Goal: Transaction & Acquisition: Purchase product/service

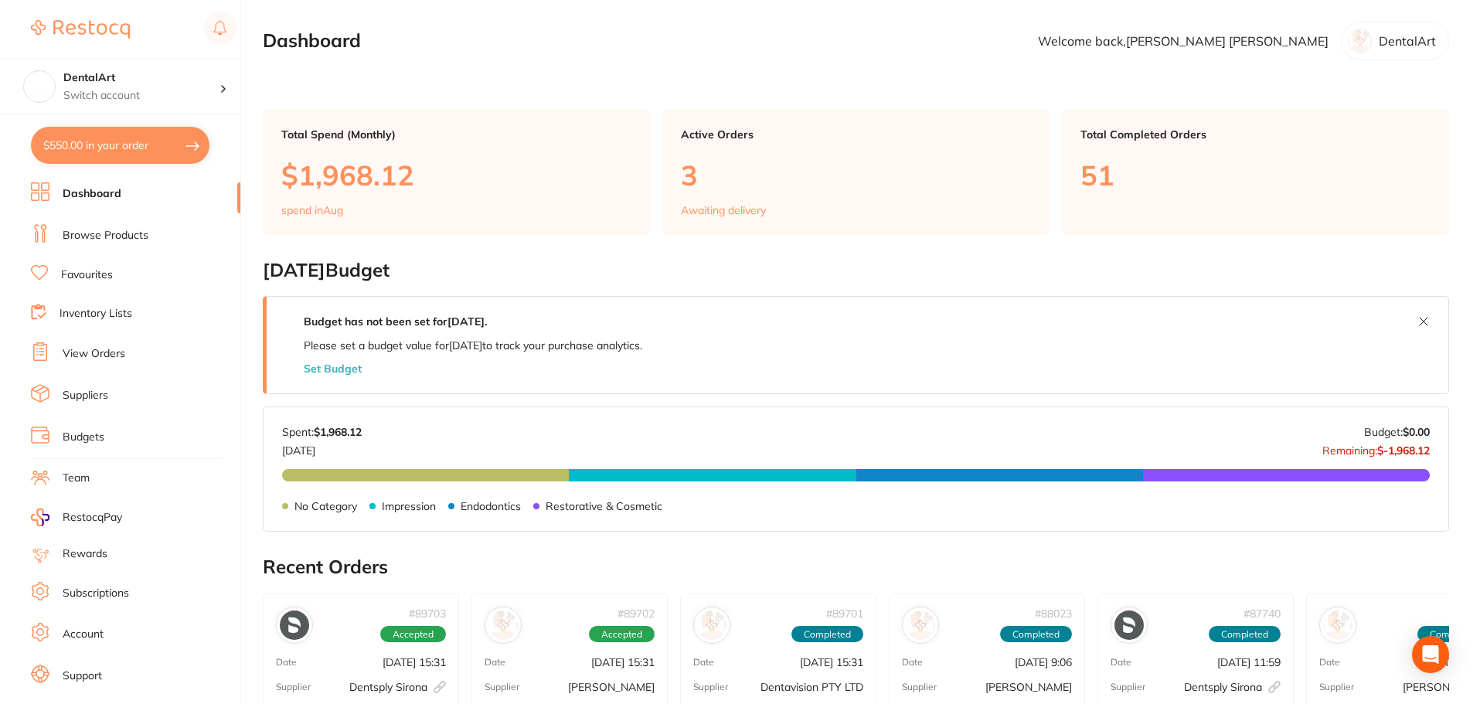
click at [114, 235] on link "Browse Products" at bounding box center [106, 235] width 86 height 15
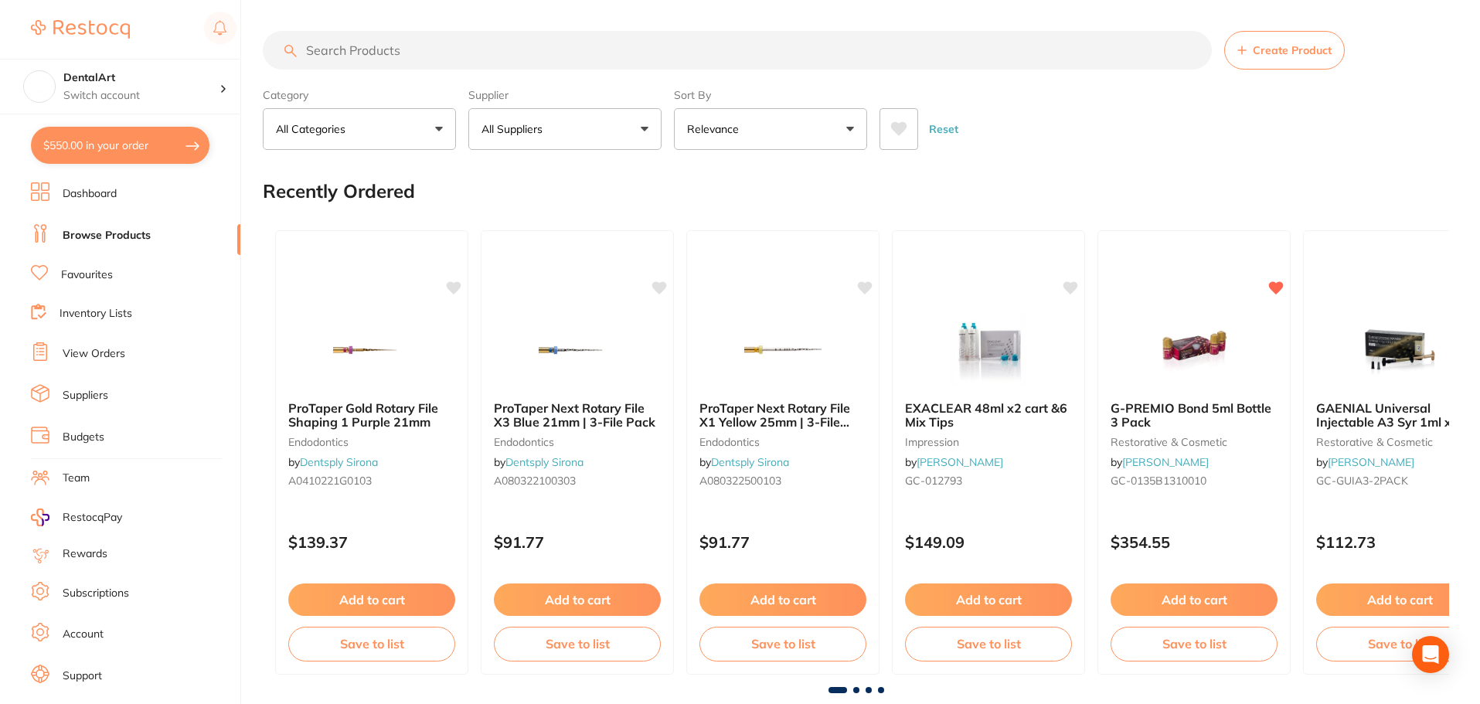
click at [347, 46] on input "search" at bounding box center [737, 50] width 949 height 39
type input "cavit temp"
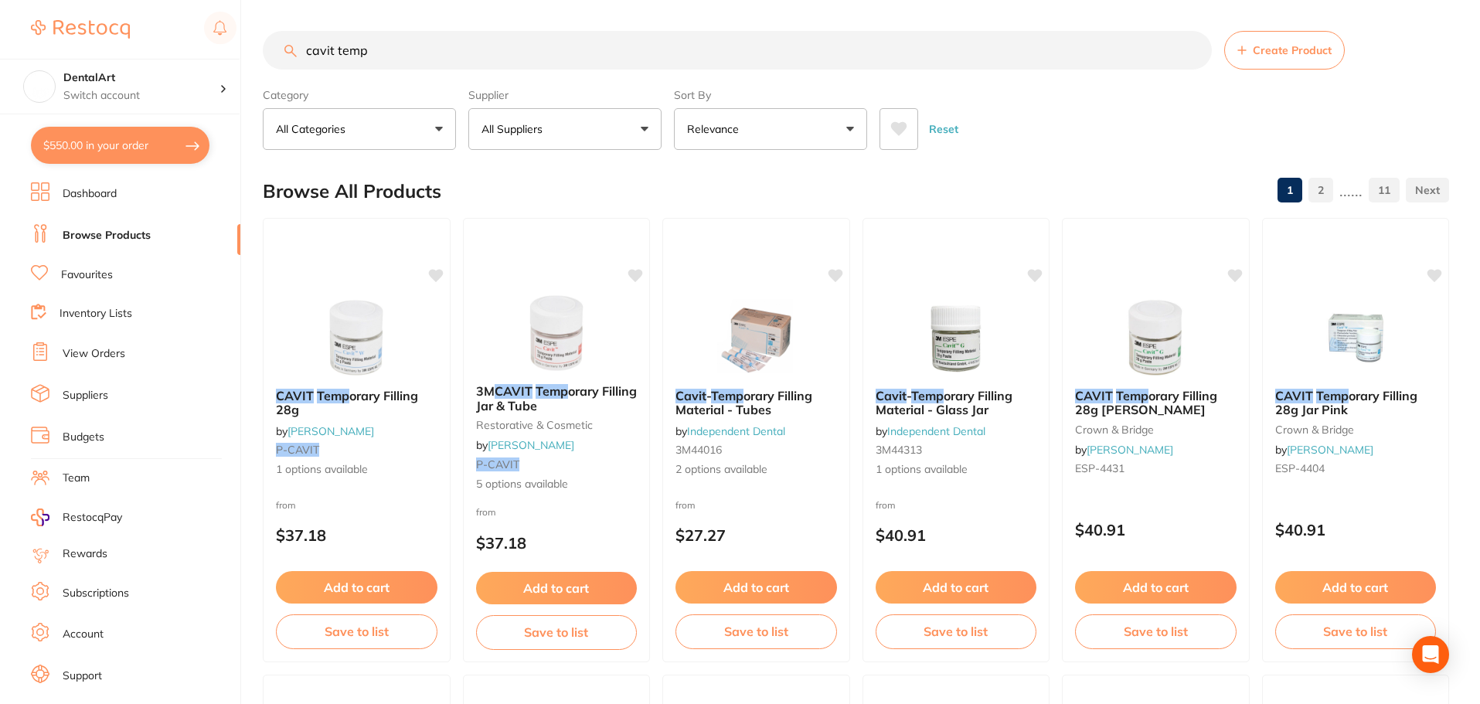
drag, startPoint x: 420, startPoint y: 51, endPoint x: 126, endPoint y: 48, distance: 293.7
click at [126, 48] on div "$550.00 DentalArt Switch account DentalArt $550.00 in your order Dashboard Brow…" at bounding box center [740, 352] width 1480 height 704
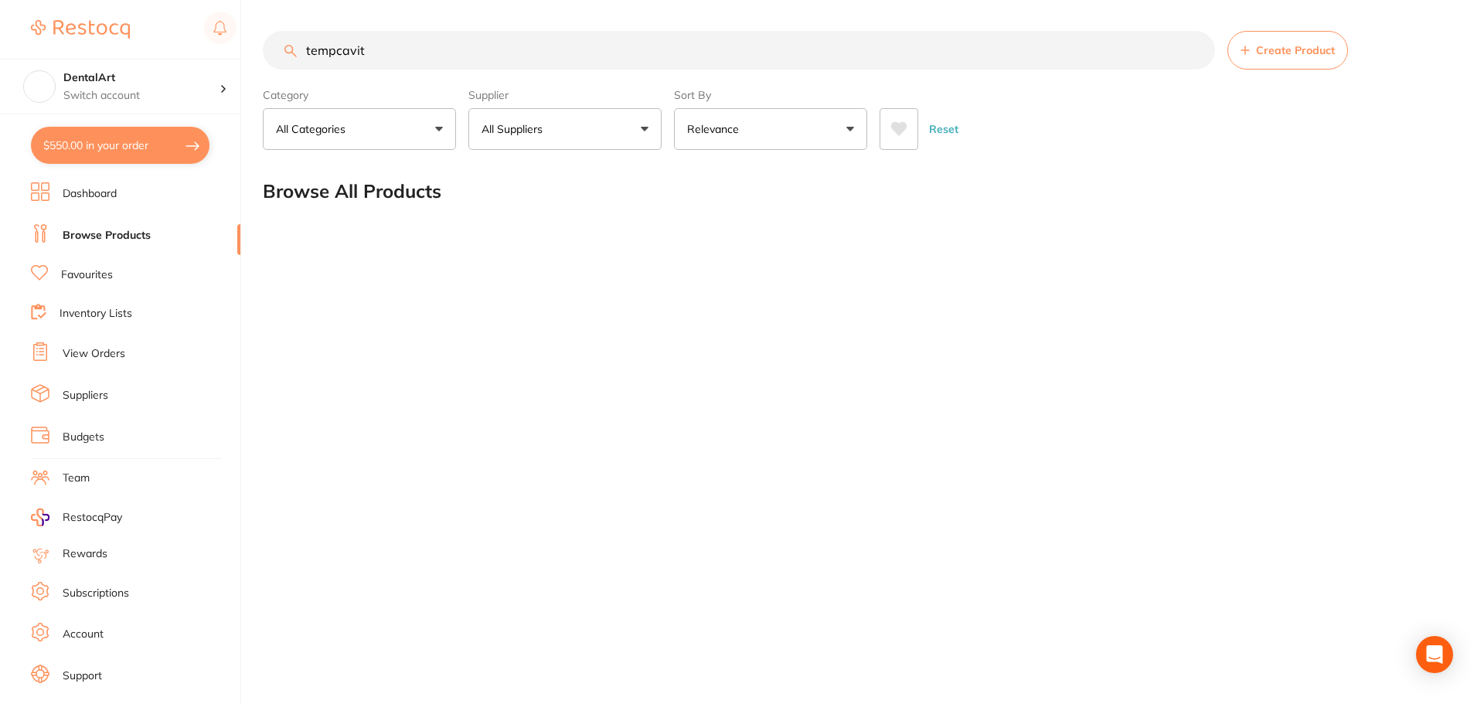
click at [337, 47] on input "tempcavit" at bounding box center [739, 50] width 952 height 39
click at [381, 53] on input "temp cavit" at bounding box center [739, 50] width 952 height 39
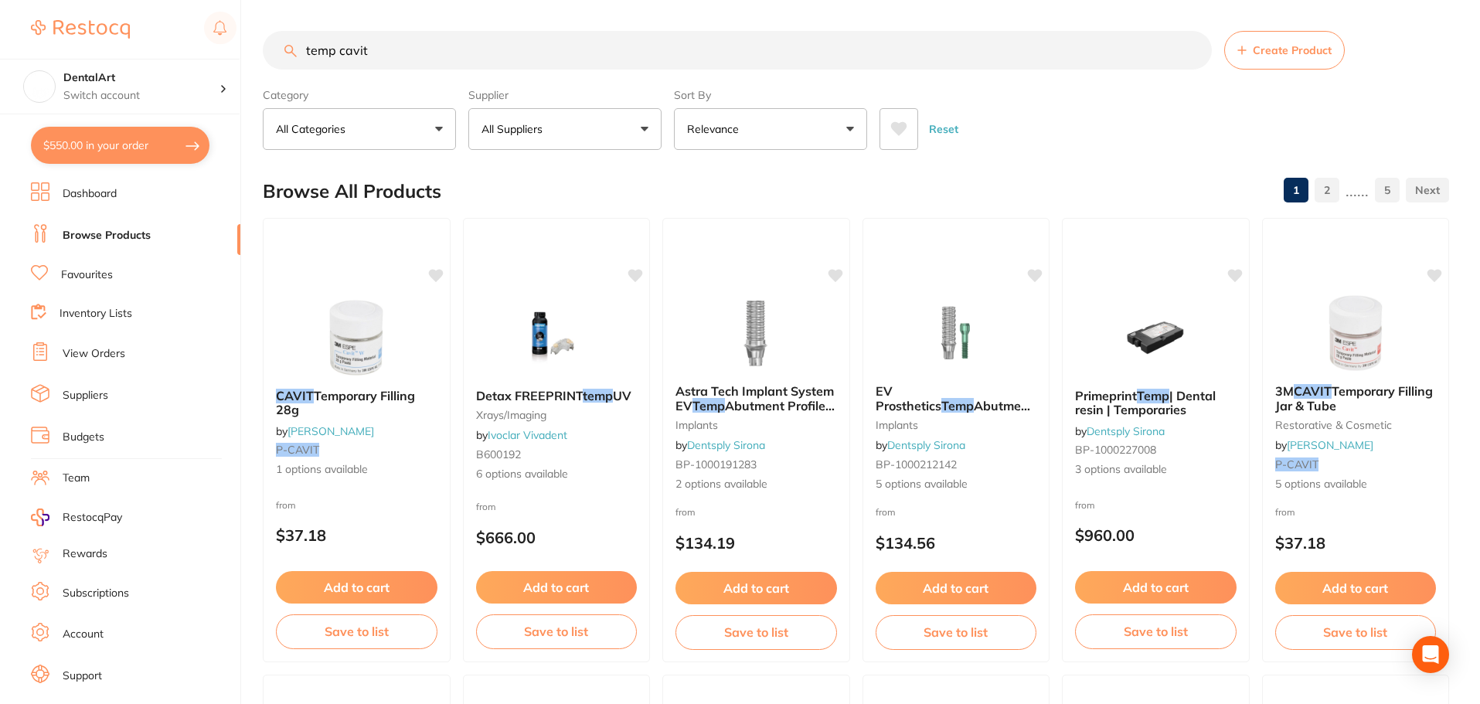
drag, startPoint x: 385, startPoint y: 46, endPoint x: 0, endPoint y: 0, distance: 387.7
click at [0, 5] on div "$550.00 DentalArt Switch account DentalArt $550.00 in your order Dashboard Brow…" at bounding box center [740, 352] width 1480 height 704
type input "\"
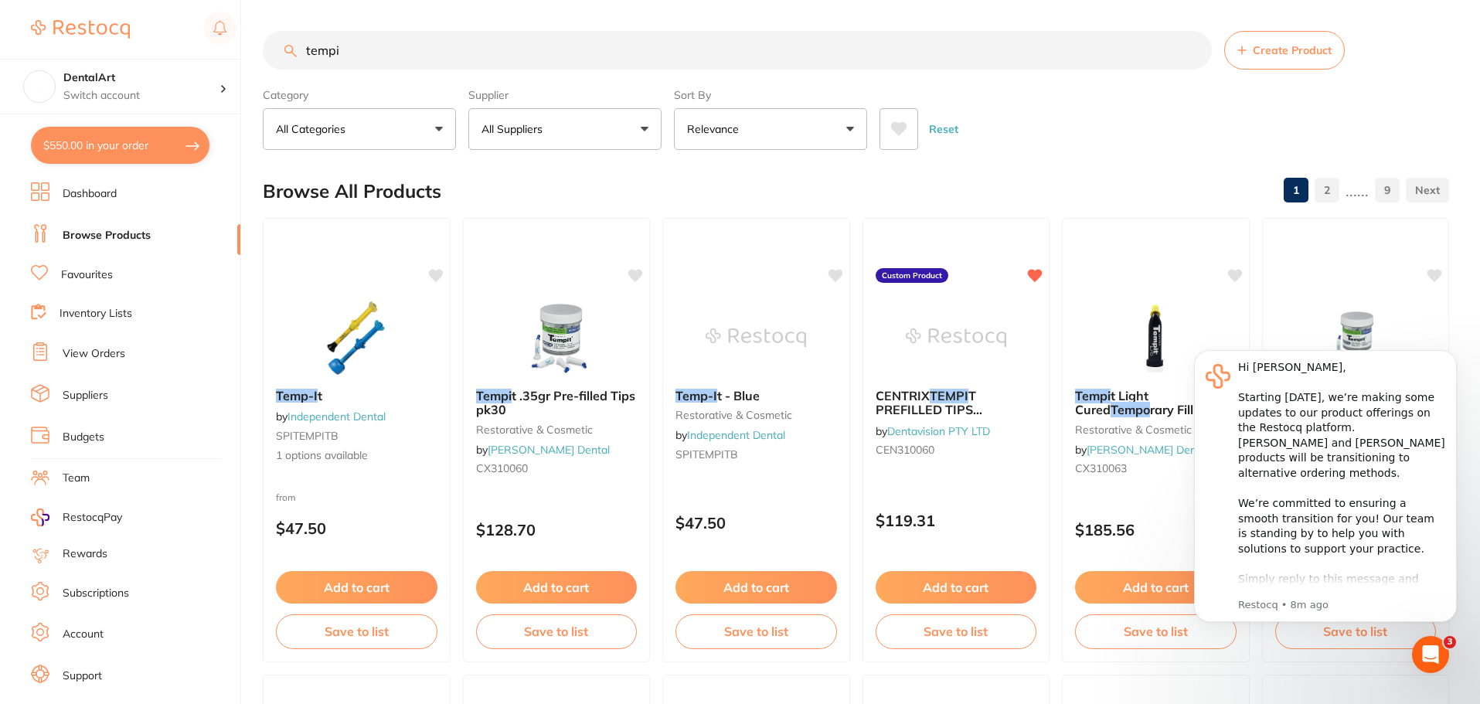
type input "tempi"
click html "Hi [PERSON_NAME], ​ Starting [DATE], we’re making some updates to our product o…"
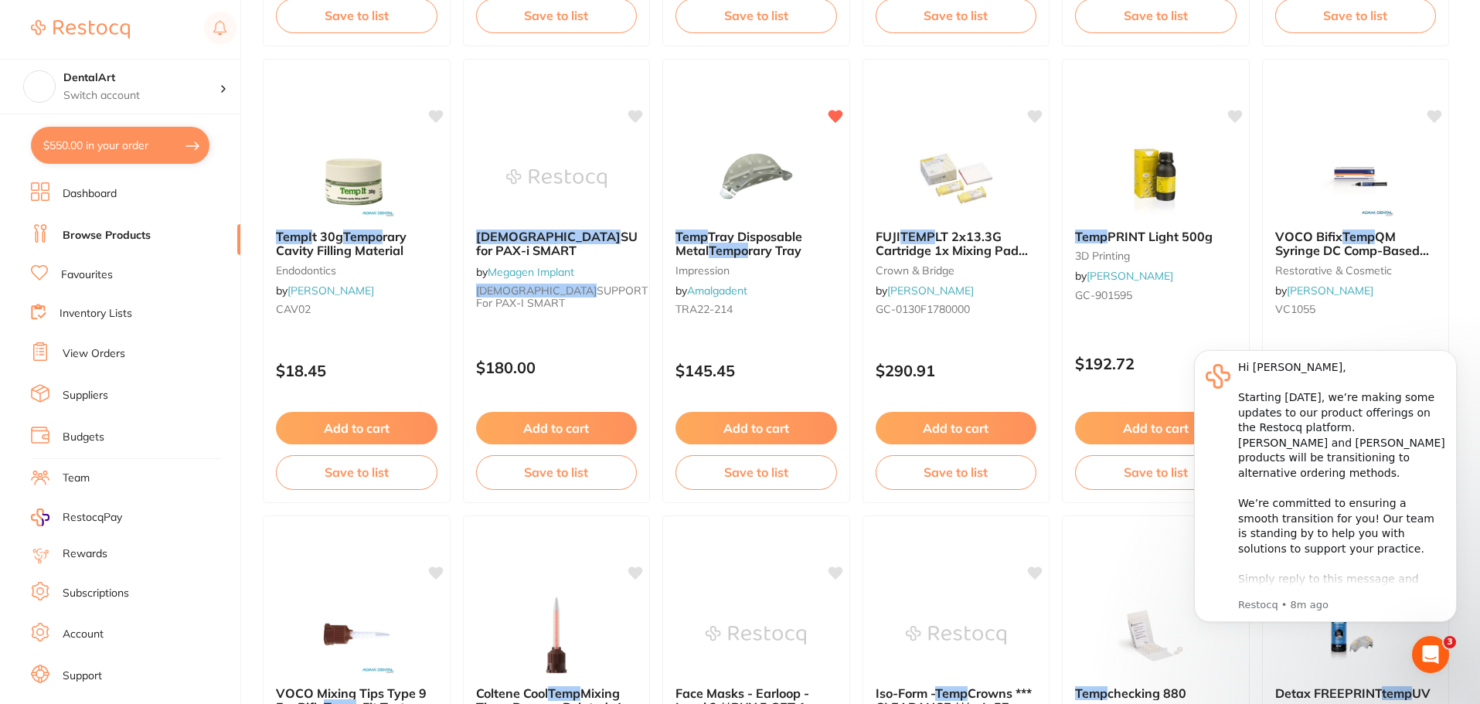
click at [1433, 641] on div "Open Intercom Messenger" at bounding box center [1430, 654] width 51 height 51
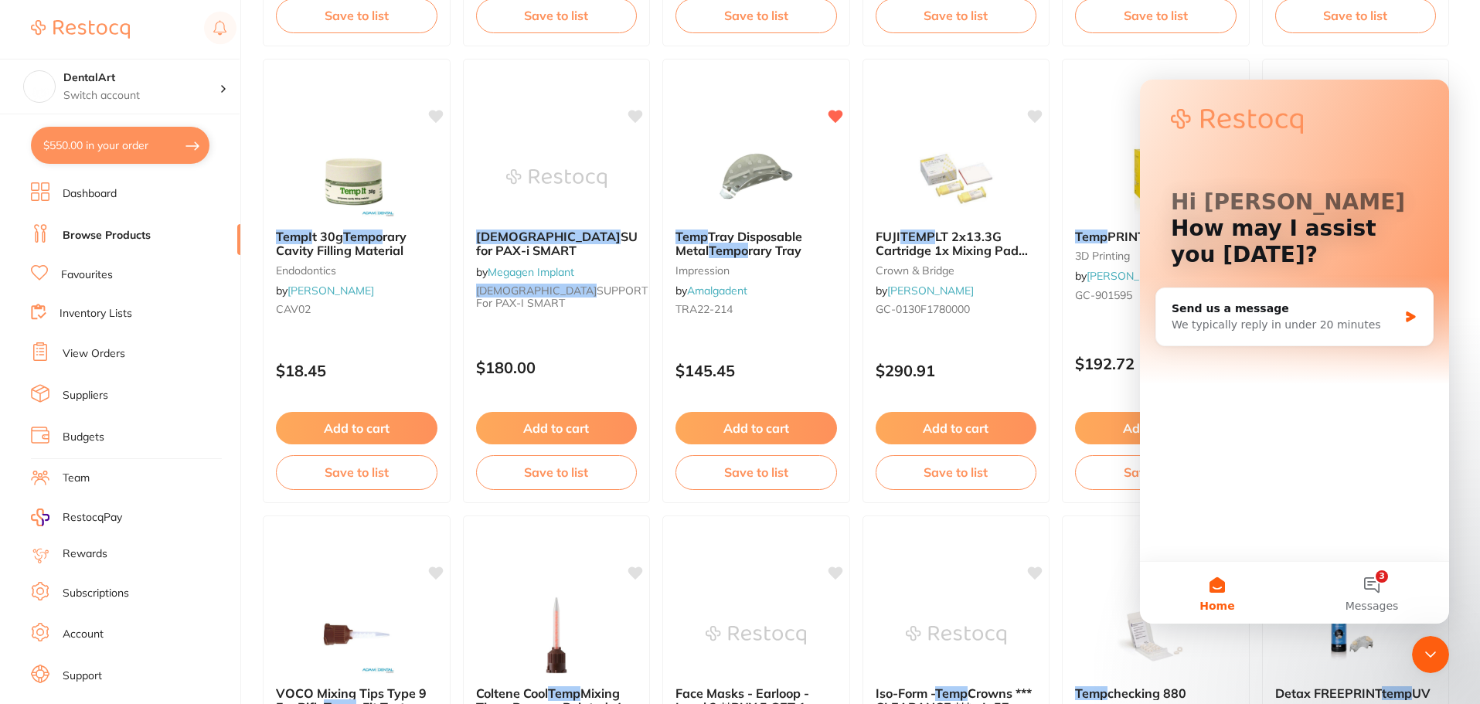
scroll to position [1232, 0]
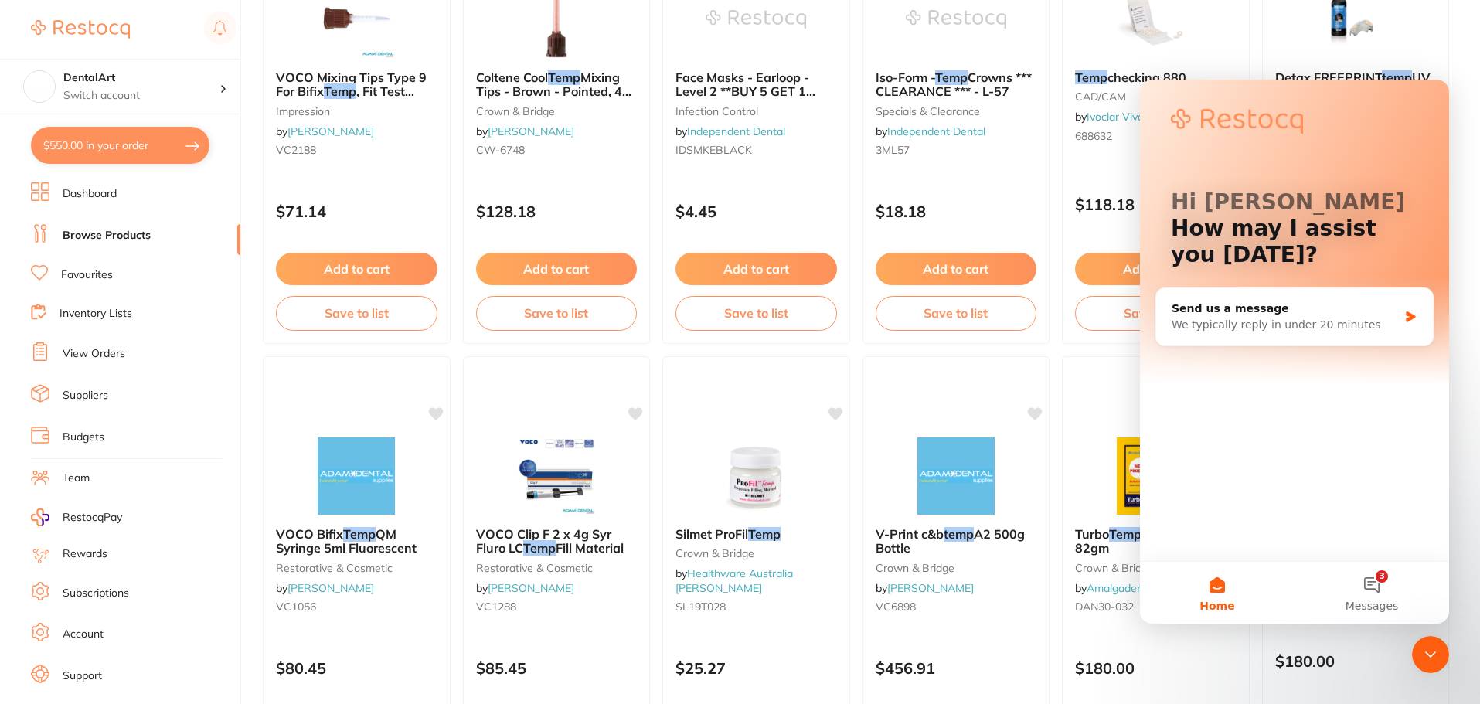
drag, startPoint x: 1473, startPoint y: 445, endPoint x: 1455, endPoint y: 461, distance: 23.6
click at [1207, 580] on button "Home" at bounding box center [1217, 593] width 155 height 62
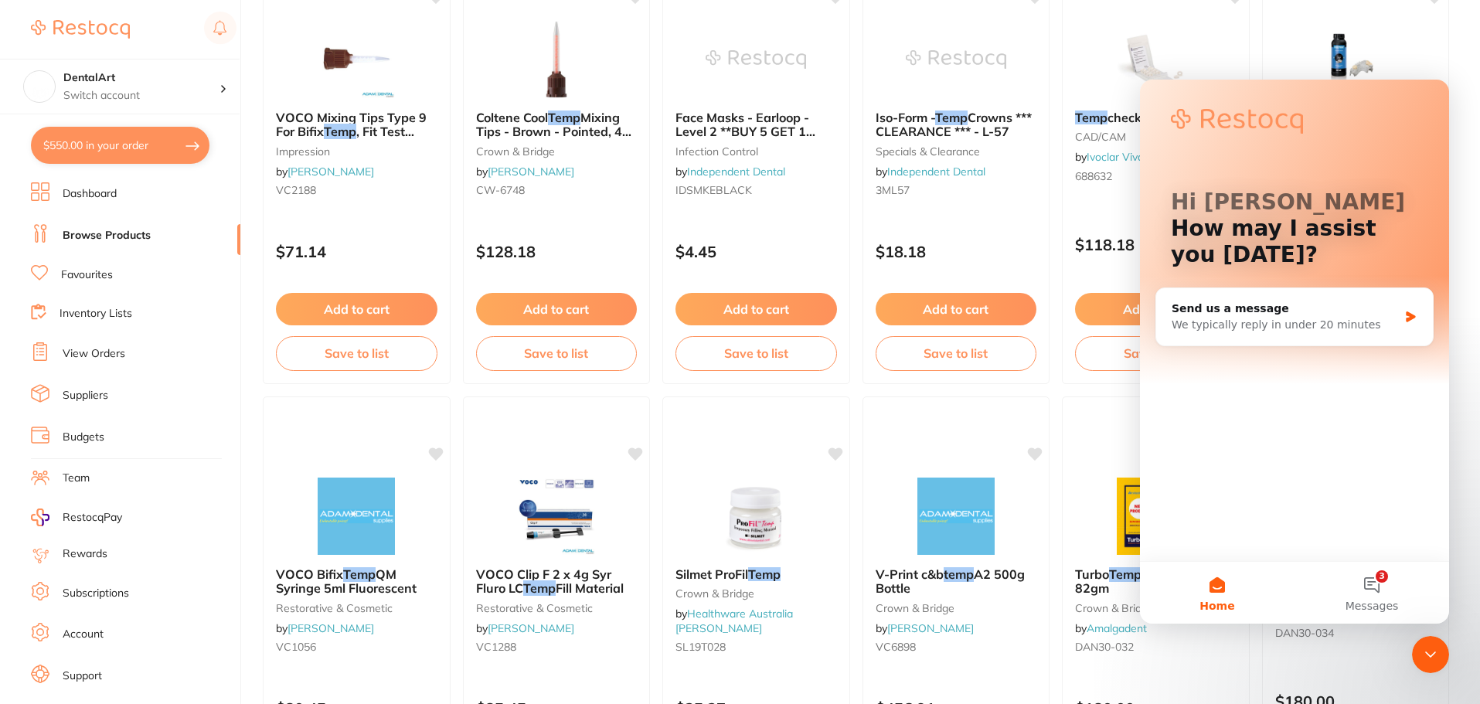
scroll to position [616, 0]
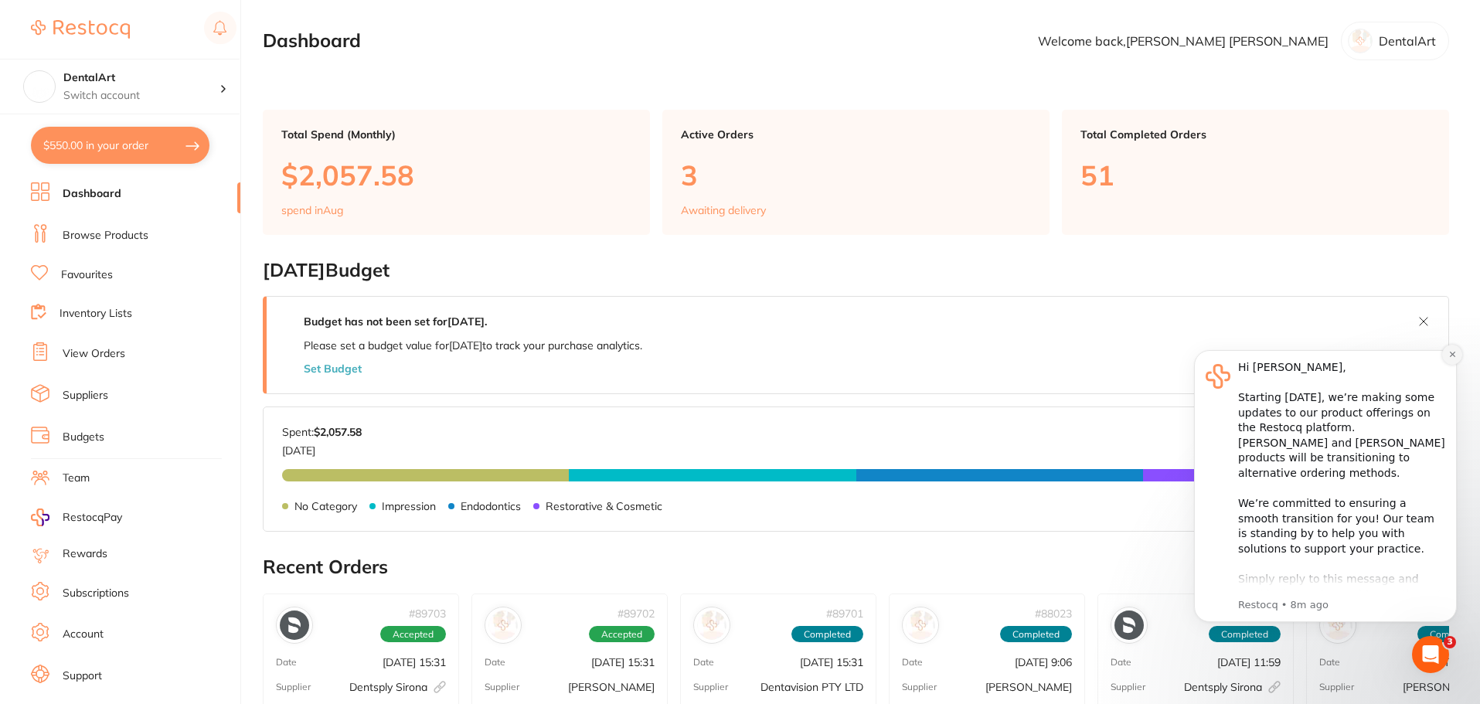
drag, startPoint x: 1448, startPoint y: 356, endPoint x: 2612, endPoint y: 676, distance: 1206.5
click at [1448, 356] on icon "Dismiss notification" at bounding box center [1452, 354] width 9 height 9
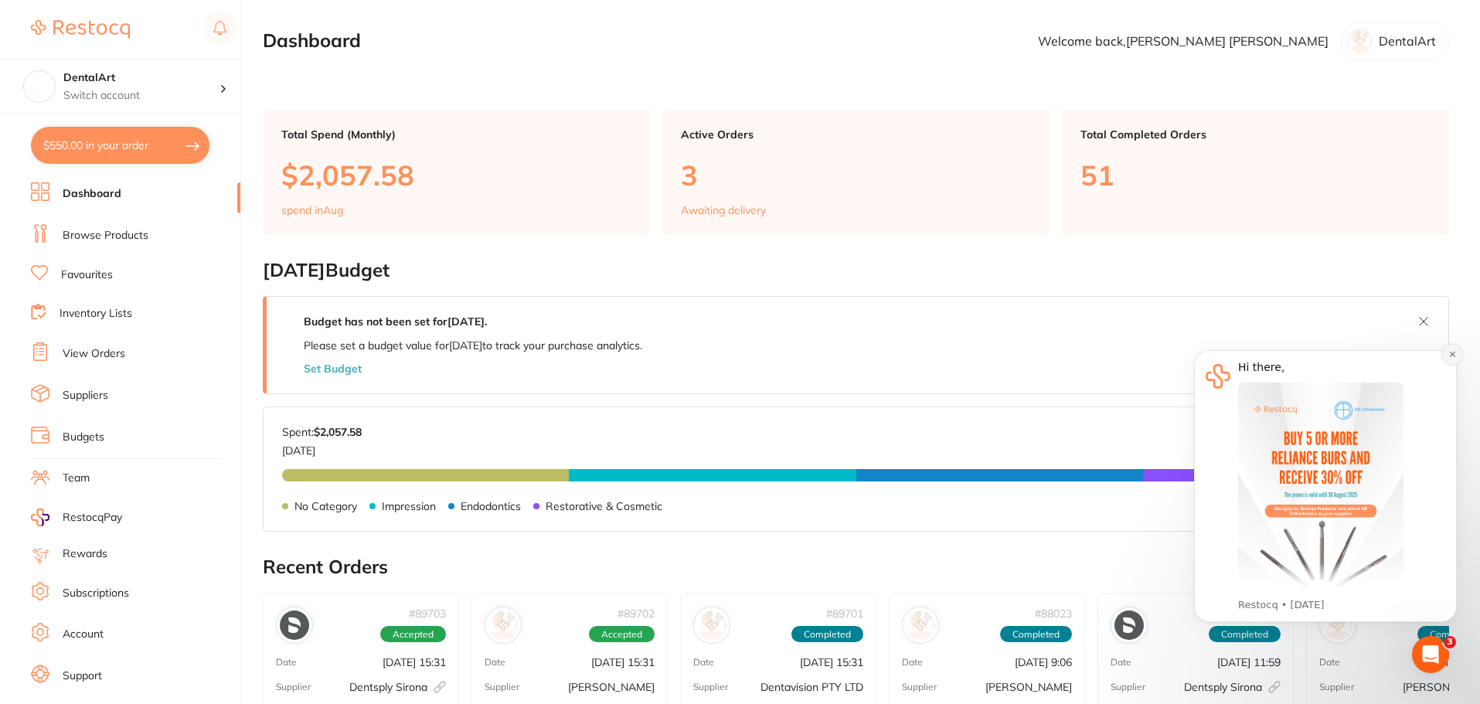
click at [1451, 357] on icon "Dismiss notification" at bounding box center [1452, 354] width 9 height 9
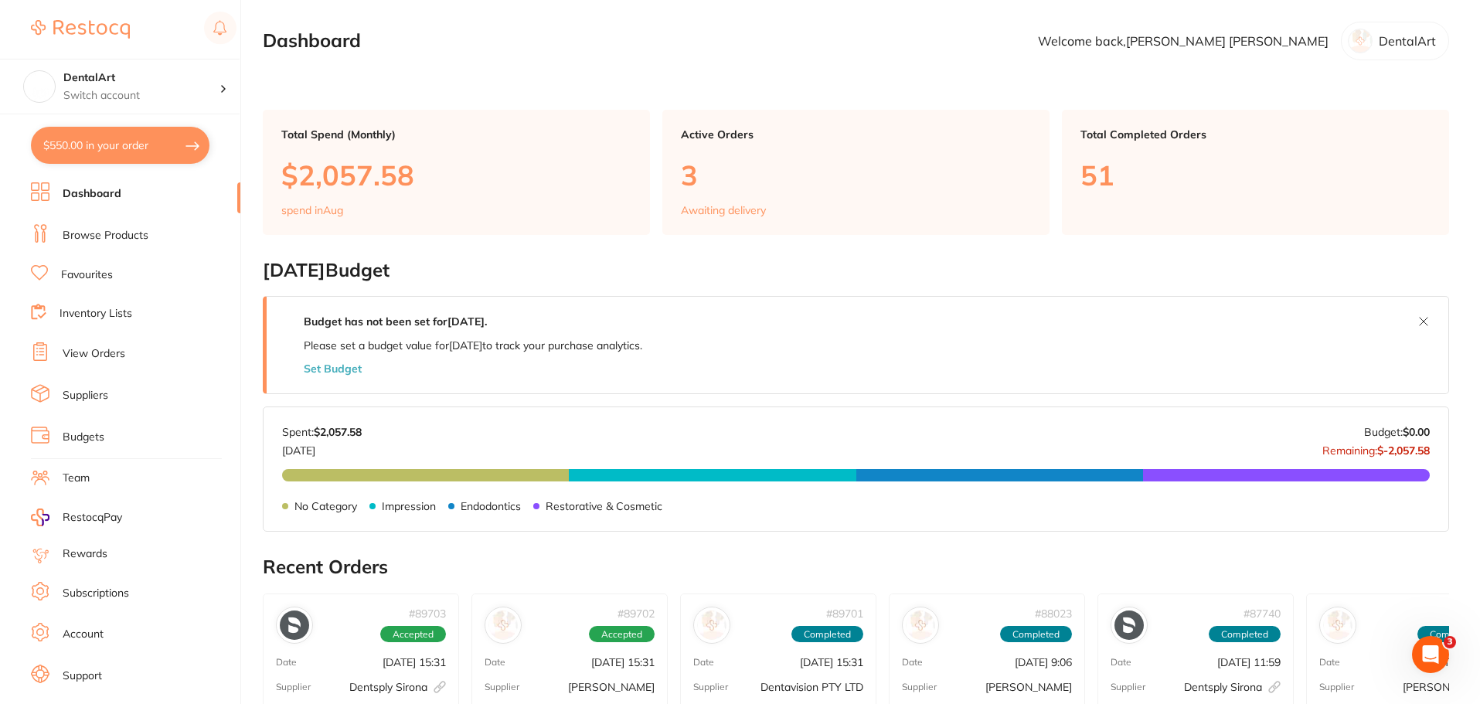
click at [111, 232] on link "Browse Products" at bounding box center [106, 235] width 86 height 15
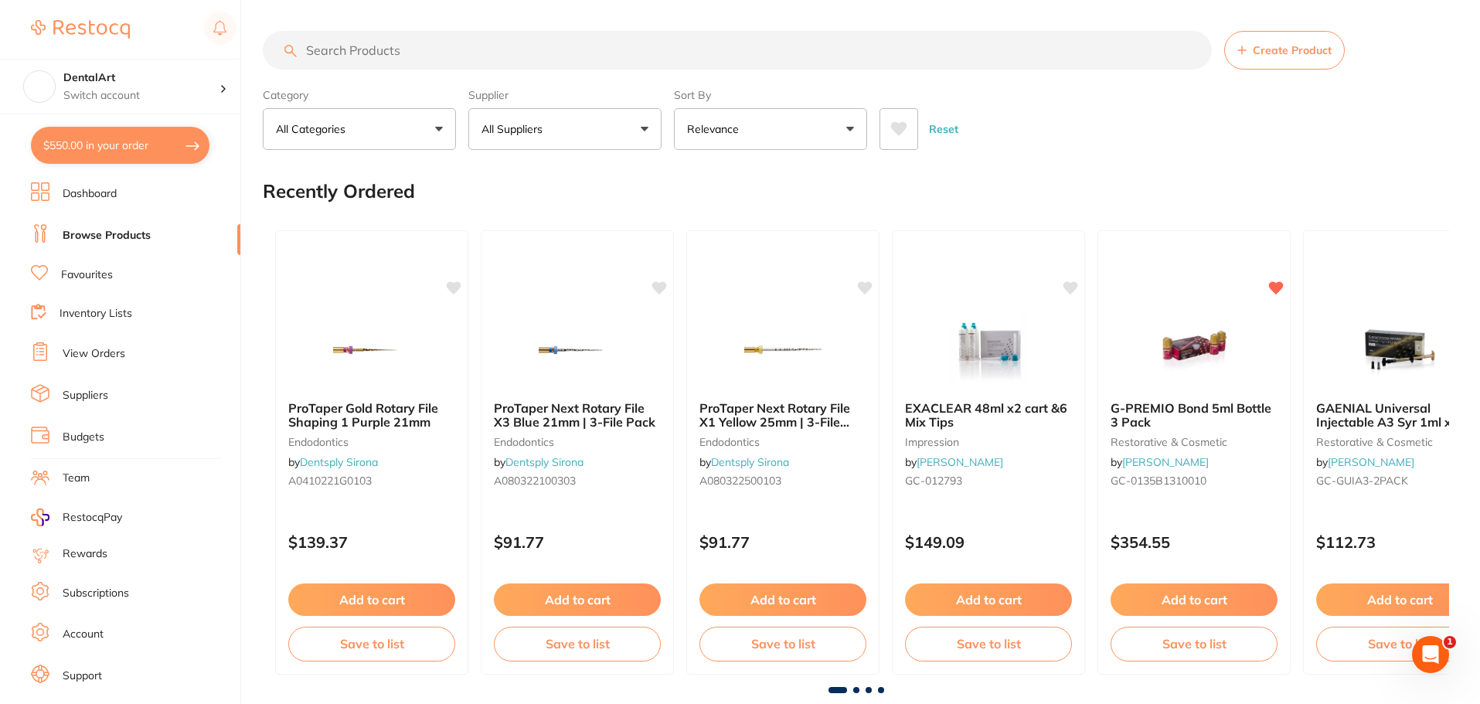
click at [318, 56] on input "search" at bounding box center [737, 50] width 949 height 39
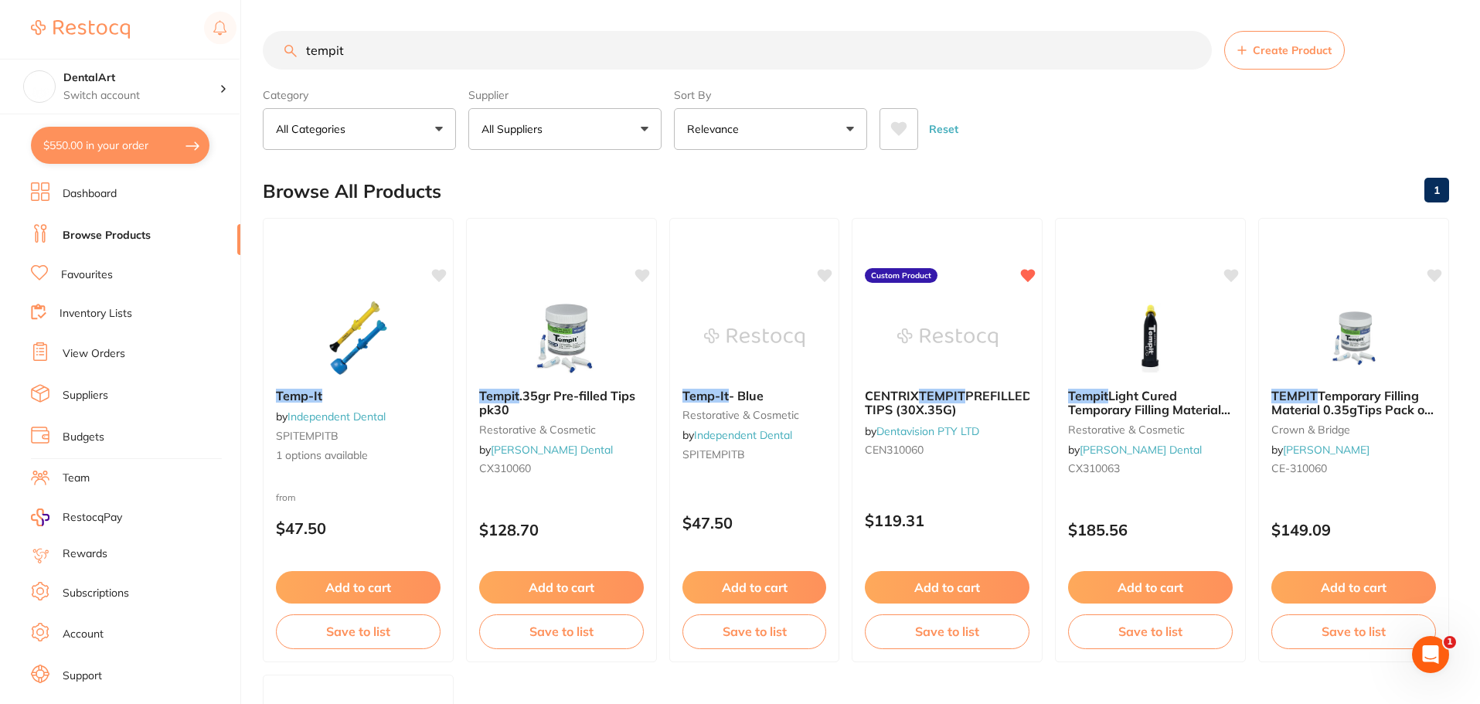
type input "tempit"
click at [642, 268] on icon at bounding box center [643, 273] width 15 height 13
click at [642, 275] on icon at bounding box center [643, 273] width 15 height 13
click at [639, 269] on icon at bounding box center [643, 273] width 15 height 13
click at [644, 269] on icon at bounding box center [643, 273] width 15 height 13
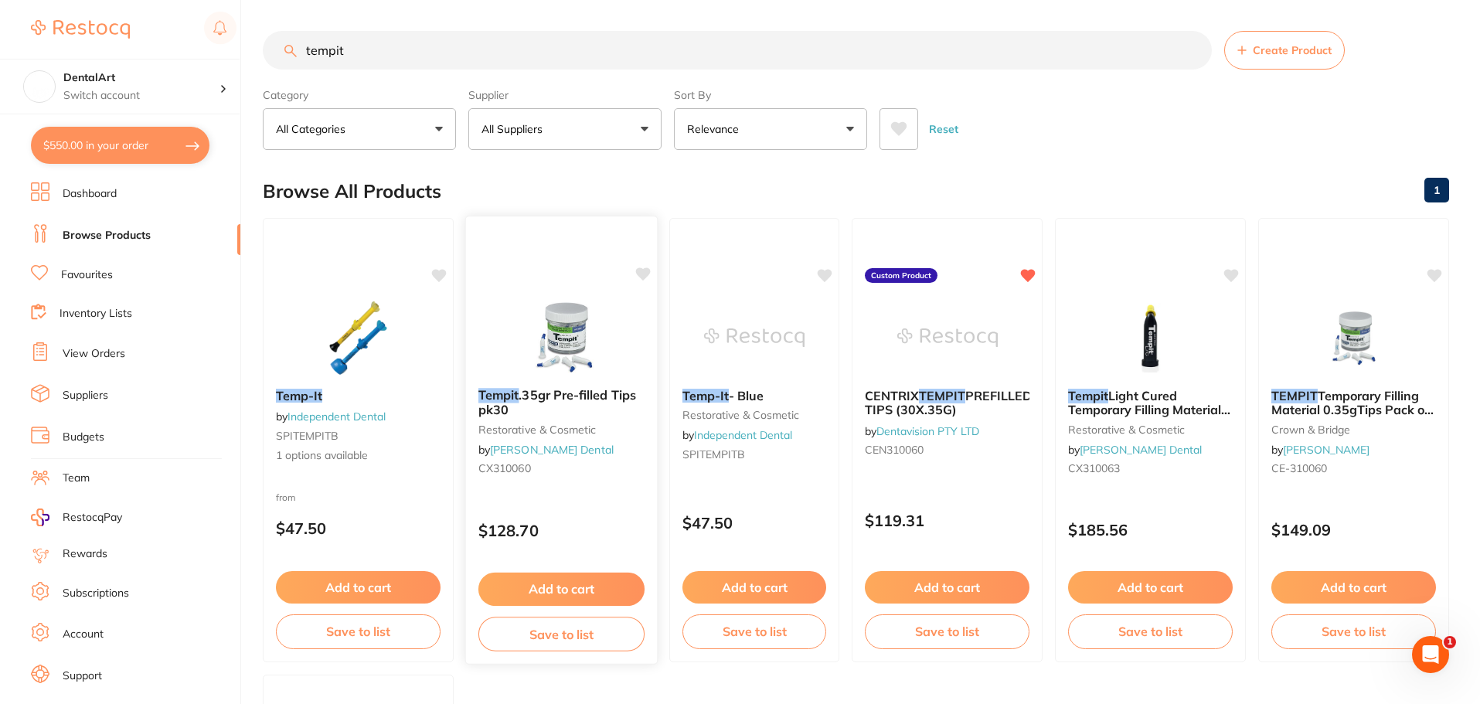
click at [644, 269] on icon at bounding box center [643, 273] width 15 height 13
click at [645, 271] on icon at bounding box center [643, 273] width 15 height 13
